Goal: Complete application form

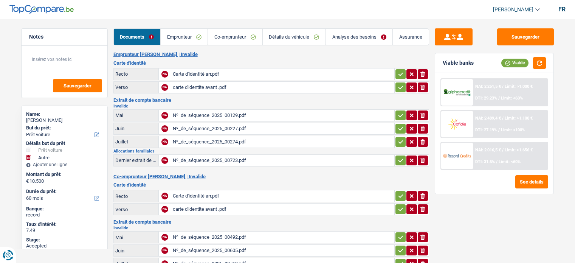
select select "car"
select select "other"
select select "60"
click at [296, 33] on link "Détails du véhicule" at bounding box center [294, 37] width 63 height 16
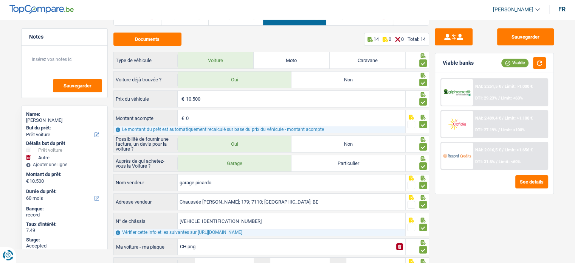
scroll to position [19, 0]
click at [153, 36] on button "Documents" at bounding box center [147, 39] width 68 height 13
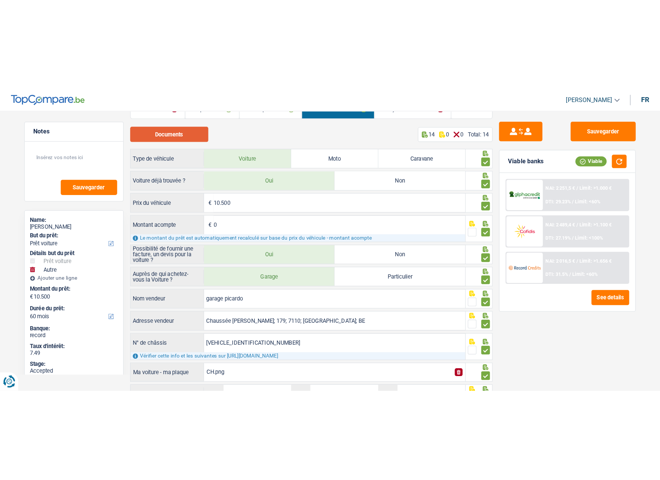
scroll to position [0, 0]
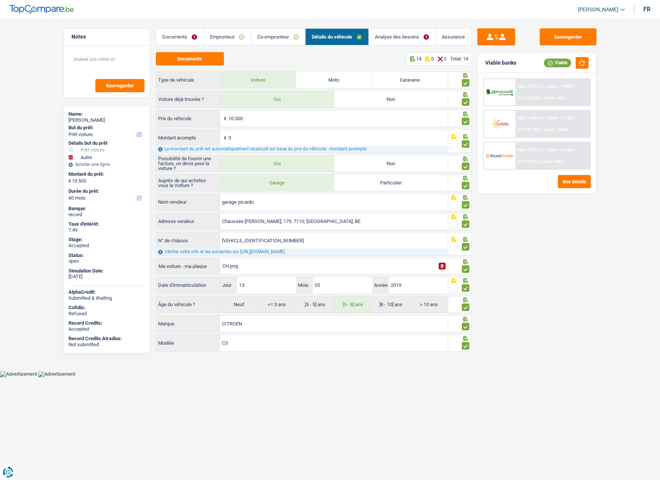
click at [228, 38] on link "Emprunteur" at bounding box center [227, 37] width 47 height 16
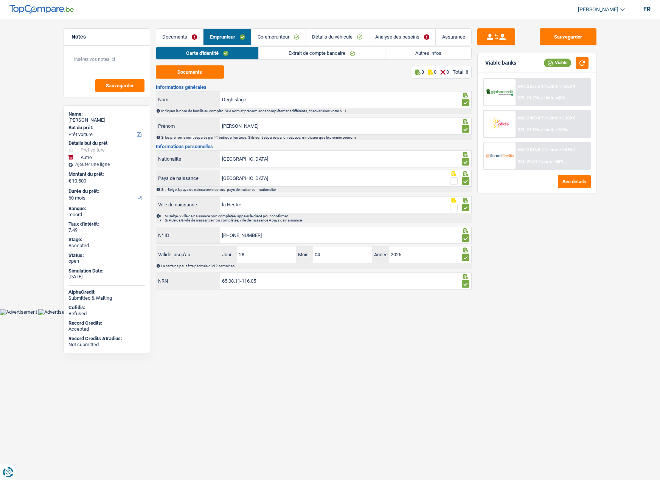
click at [183, 33] on link "Documents" at bounding box center [179, 37] width 47 height 16
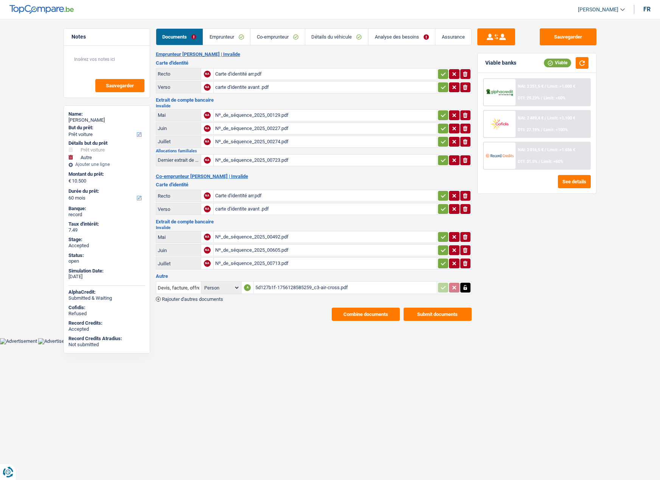
click at [346, 262] on button "Combine documents" at bounding box center [365, 314] width 68 height 13
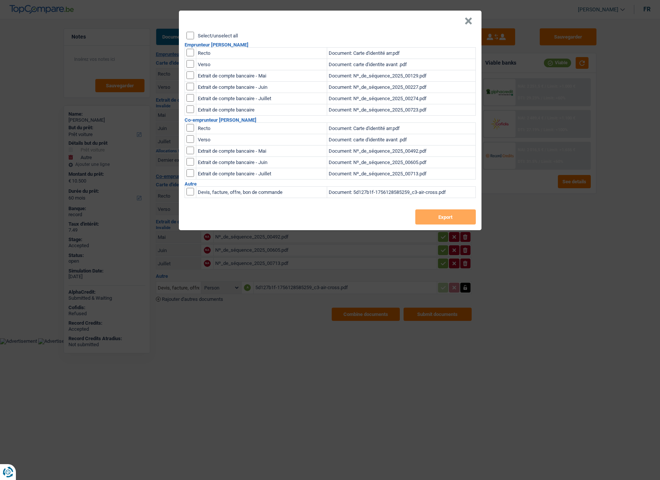
click at [191, 37] on input "Select/unselect all" at bounding box center [190, 36] width 8 height 8
checkbox input "true"
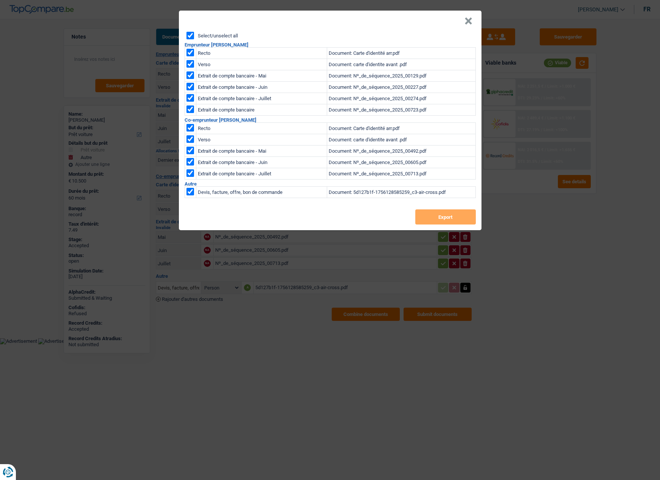
checkbox input "true"
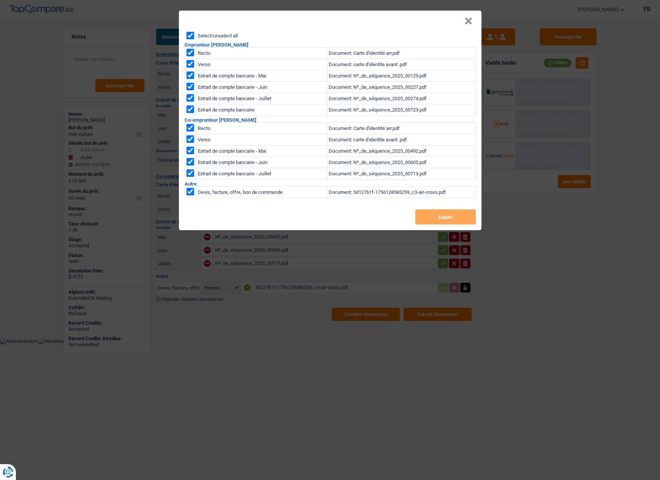
checkbox input "true"
click at [425, 218] on button "Export" at bounding box center [445, 216] width 60 height 15
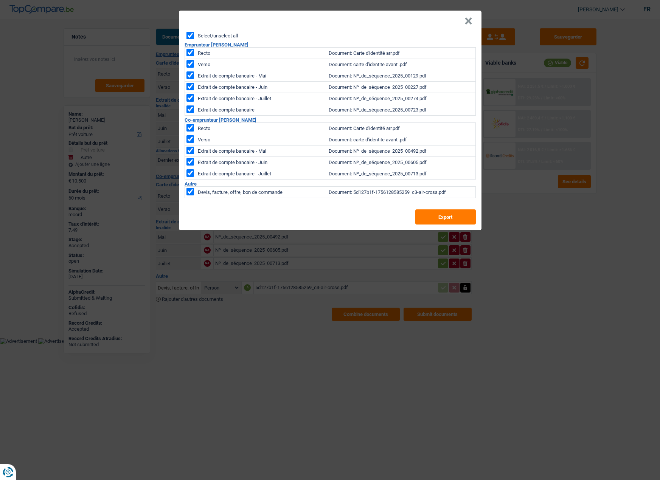
drag, startPoint x: 468, startPoint y: 20, endPoint x: 465, endPoint y: 25, distance: 5.4
click at [465, 25] on button "×" at bounding box center [468, 21] width 8 height 8
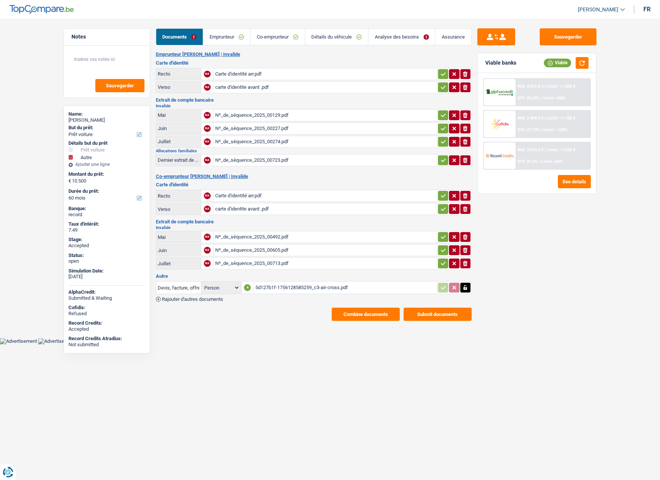
click at [465, 25] on main "Notes Sauvegarder Name: [PERSON_NAME] But du prêt: Confort maison: meubles, tex…" at bounding box center [330, 174] width 660 height 327
